Goal: Complete application form: Complete application form

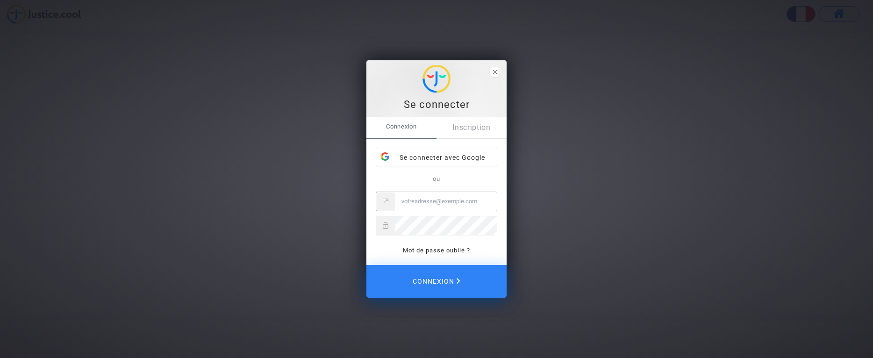
click at [408, 200] on input "Email" at bounding box center [446, 201] width 102 height 19
type input "[PERSON_NAME][EMAIL_ADDRESS][DOMAIN_NAME]"
click at [366, 265] on button "Connexion" at bounding box center [436, 281] width 140 height 33
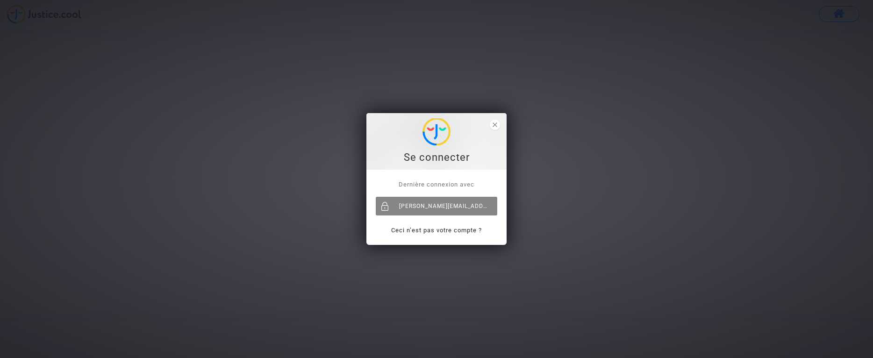
click at [416, 207] on div "[EMAIL_ADDRESS][DOMAIN_NAME]" at bounding box center [436, 206] width 121 height 19
click at [444, 206] on div "[PERSON_NAME][EMAIL_ADDRESS][DOMAIN_NAME]" at bounding box center [436, 206] width 121 height 19
click at [495, 125] on polygon "close" at bounding box center [494, 124] width 4 height 4
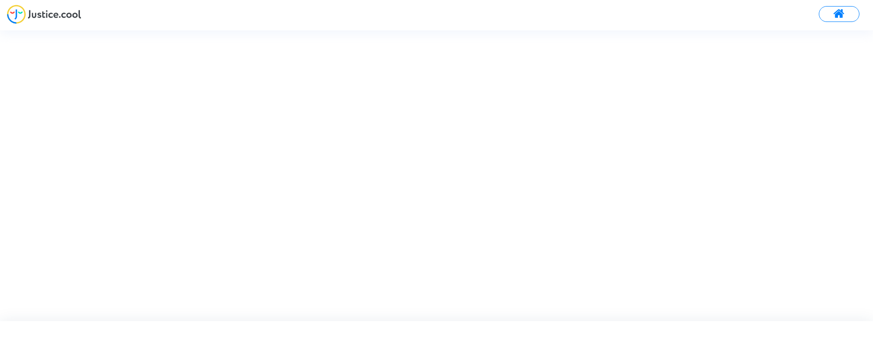
click at [50, 14] on img at bounding box center [44, 14] width 74 height 19
